Goal: Navigation & Orientation: Find specific page/section

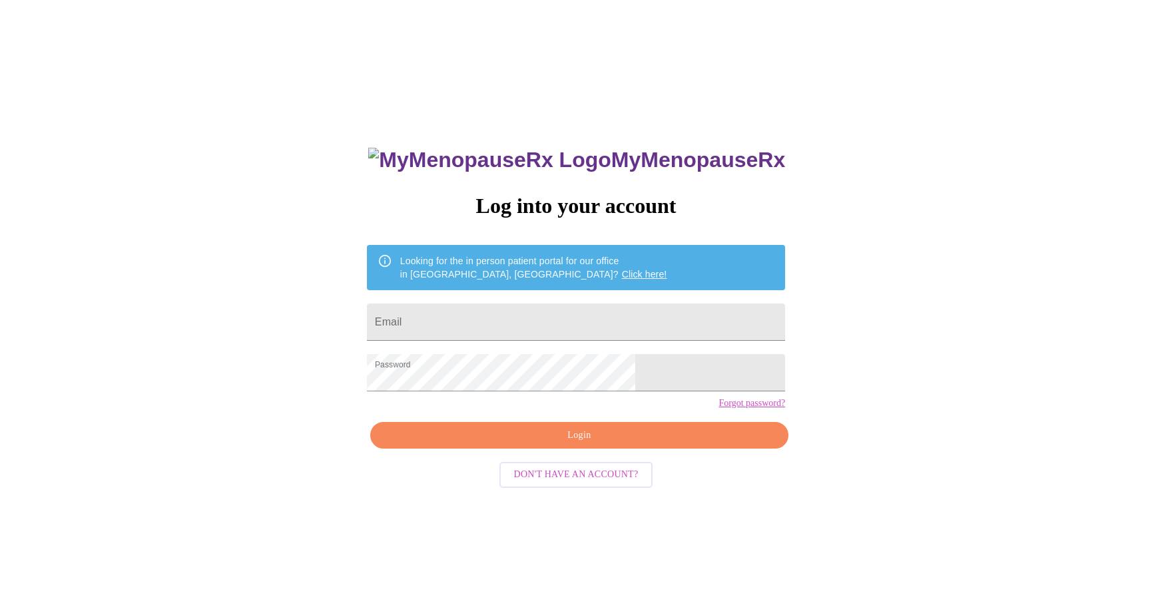
click at [573, 444] on span "Login" at bounding box center [578, 435] width 387 height 17
click at [576, 444] on span "Login" at bounding box center [578, 435] width 387 height 17
click at [575, 444] on span "Login" at bounding box center [578, 435] width 387 height 17
click at [536, 330] on input "Email" at bounding box center [576, 322] width 418 height 37
type input "[EMAIL_ADDRESS][DOMAIN_NAME]"
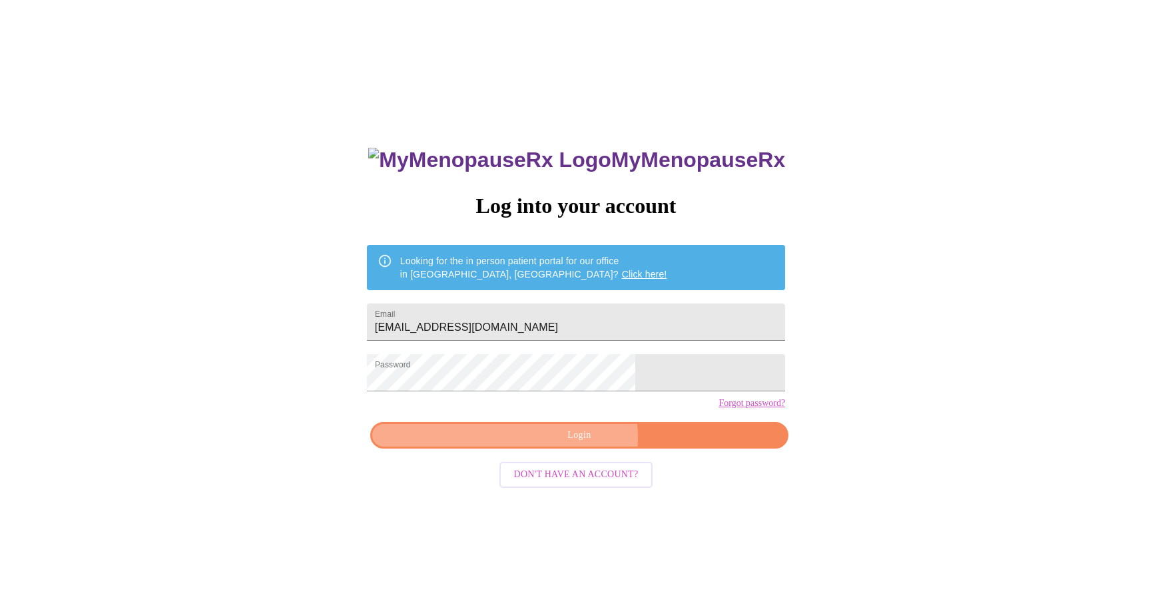
click at [575, 444] on span "Login" at bounding box center [578, 435] width 387 height 17
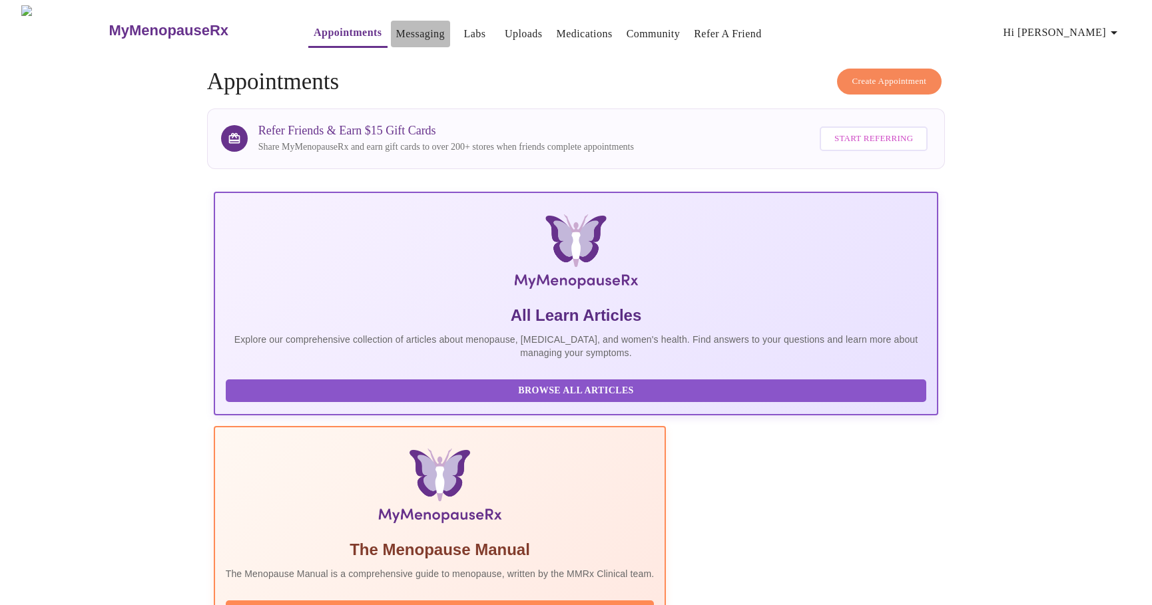
click at [396, 32] on link "Messaging" at bounding box center [420, 34] width 49 height 19
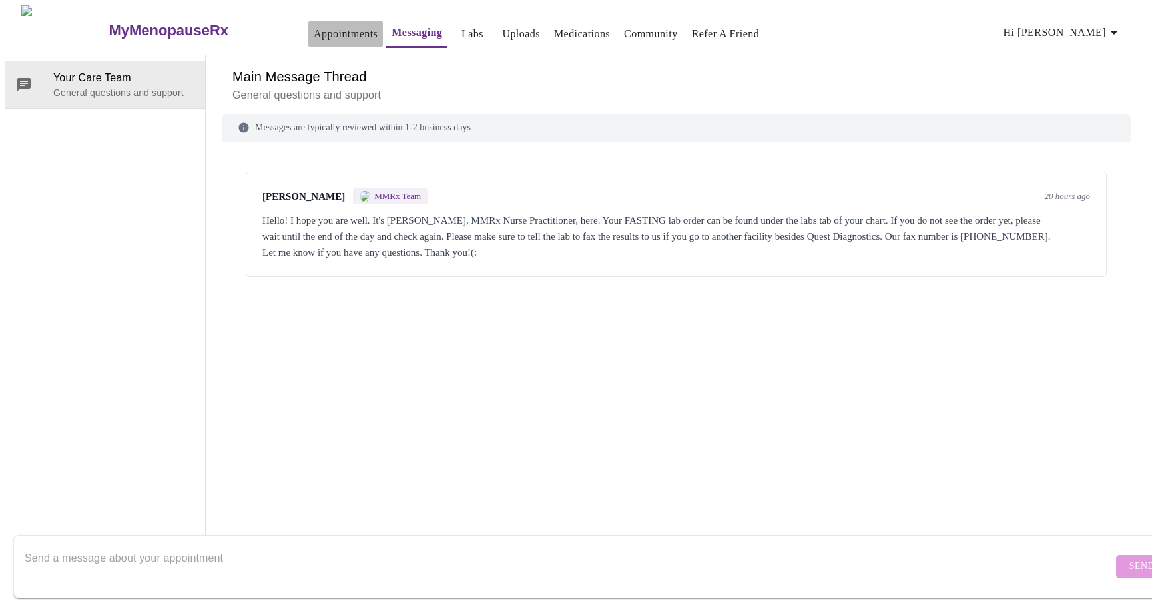
click at [314, 29] on link "Appointments" at bounding box center [346, 34] width 64 height 19
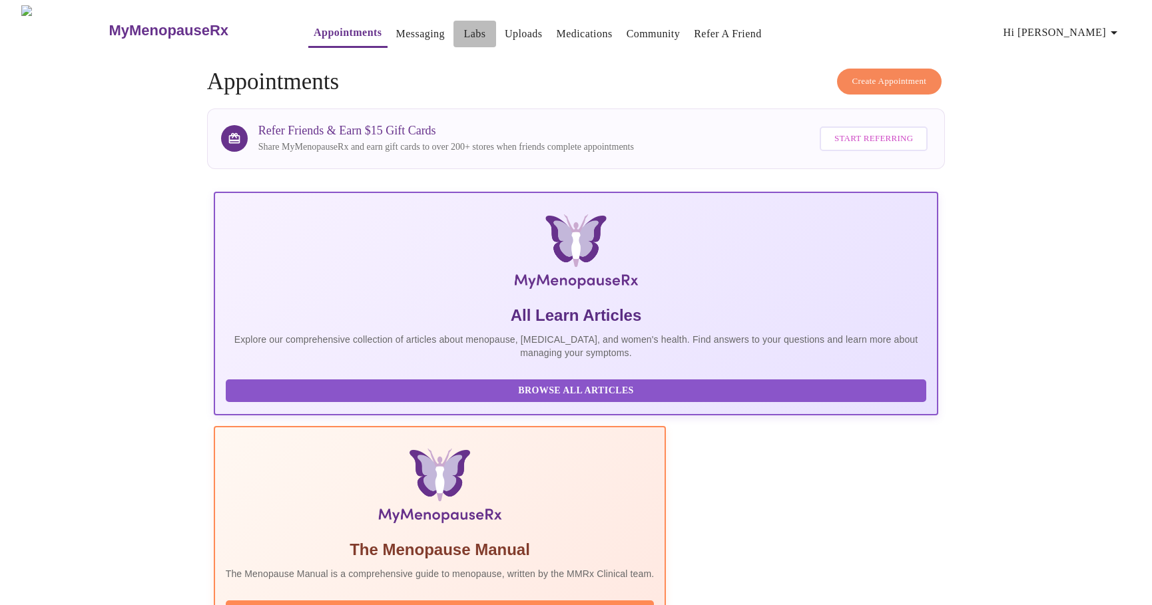
click at [464, 27] on link "Labs" at bounding box center [475, 34] width 22 height 19
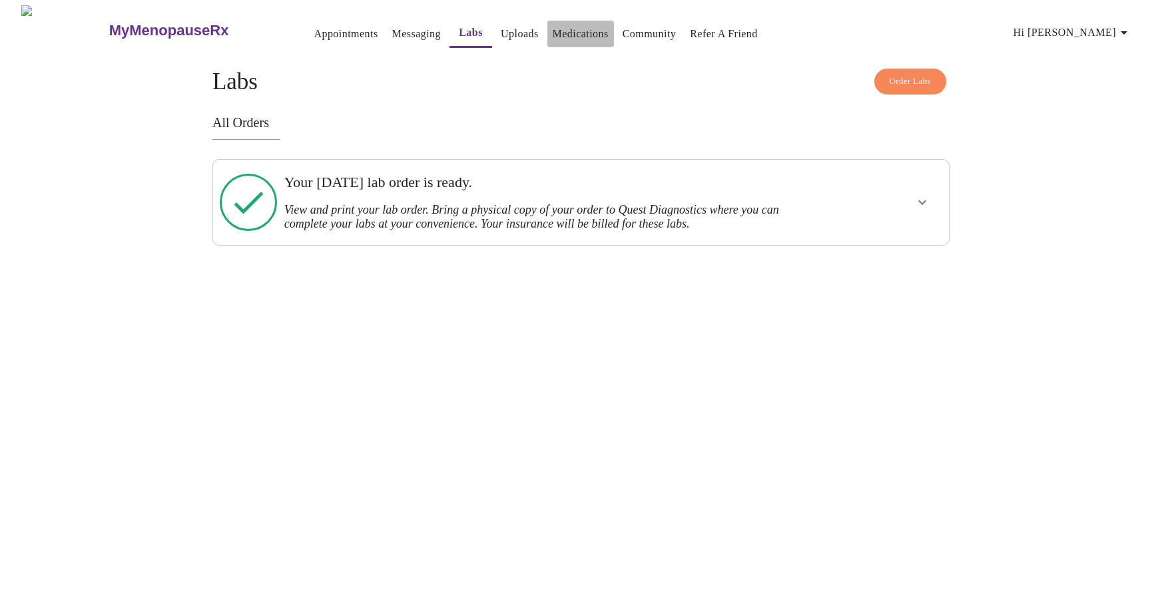
click at [553, 35] on link "Medications" at bounding box center [581, 34] width 56 height 19
